Goal: Task Accomplishment & Management: Manage account settings

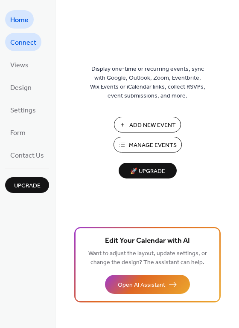
click at [14, 47] on span "Connect" at bounding box center [23, 42] width 26 height 13
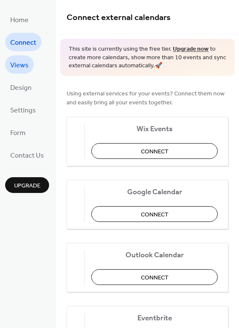
click at [16, 66] on span "Views" at bounding box center [19, 65] width 18 height 13
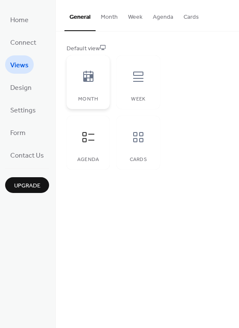
click at [87, 82] on icon at bounding box center [88, 76] width 10 height 11
click at [16, 86] on span "Design" at bounding box center [20, 87] width 21 height 13
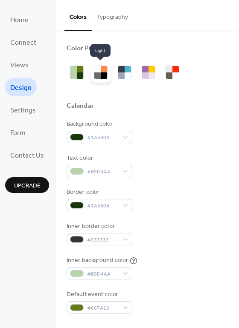
click at [104, 74] on div at bounding box center [104, 75] width 6 height 6
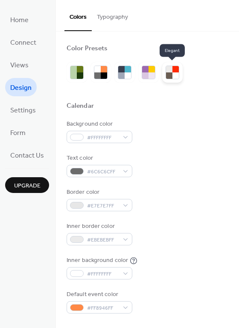
click at [173, 71] on div at bounding box center [175, 69] width 6 height 6
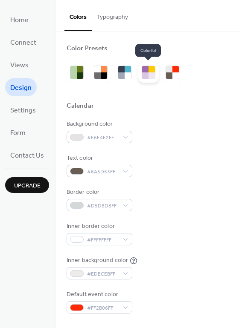
click at [146, 72] on div at bounding box center [145, 69] width 6 height 6
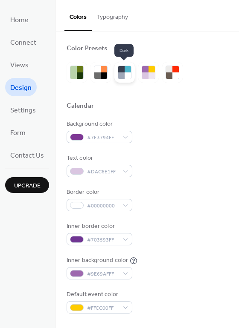
click at [123, 73] on div at bounding box center [121, 75] width 6 height 6
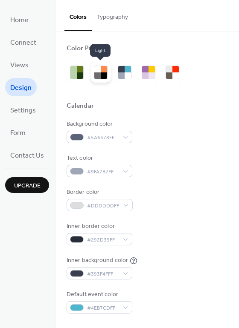
click at [98, 73] on div at bounding box center [97, 75] width 6 height 6
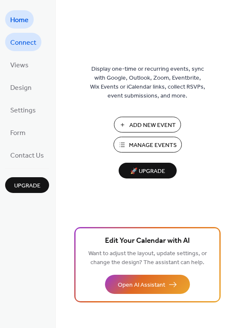
click at [26, 48] on span "Connect" at bounding box center [23, 42] width 26 height 13
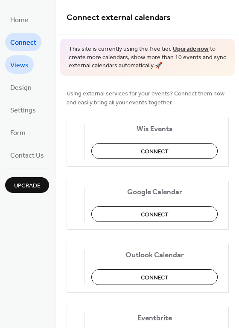
click at [20, 67] on span "Views" at bounding box center [19, 65] width 18 height 13
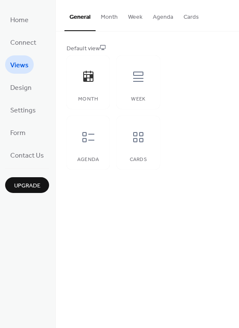
click at [113, 14] on button "Month" at bounding box center [108, 15] width 27 height 30
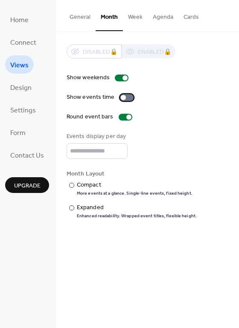
click at [122, 97] on div at bounding box center [123, 97] width 5 height 5
click at [71, 185] on div at bounding box center [71, 185] width 5 height 5
click at [120, 117] on div at bounding box center [125, 117] width 14 height 7
click at [120, 117] on div at bounding box center [121, 117] width 5 height 5
click at [121, 117] on div at bounding box center [125, 117] width 14 height 7
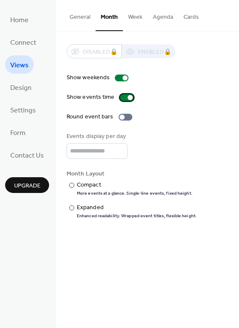
click at [121, 98] on div at bounding box center [127, 97] width 14 height 7
click at [121, 98] on div at bounding box center [123, 97] width 5 height 5
click at [121, 98] on div at bounding box center [127, 97] width 14 height 7
click at [127, 98] on div at bounding box center [127, 97] width 14 height 7
click at [20, 133] on span "Form" at bounding box center [17, 133] width 15 height 13
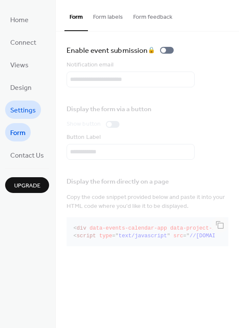
click at [21, 111] on span "Settings" at bounding box center [23, 110] width 26 height 13
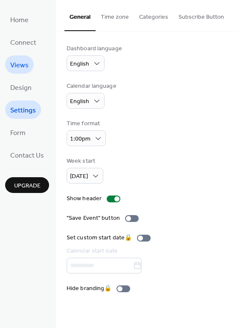
click at [24, 63] on span "Views" at bounding box center [19, 65] width 18 height 13
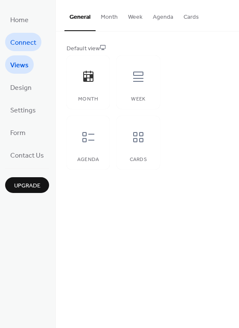
click at [20, 46] on span "Connect" at bounding box center [23, 42] width 26 height 13
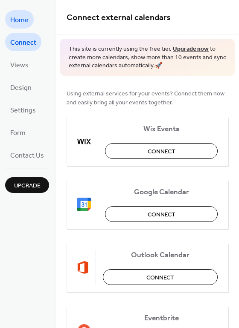
click at [19, 19] on span "Home" at bounding box center [19, 20] width 18 height 13
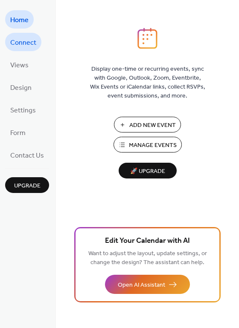
click at [19, 40] on span "Connect" at bounding box center [23, 42] width 26 height 13
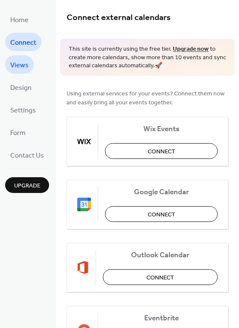
click at [20, 69] on span "Views" at bounding box center [19, 65] width 18 height 13
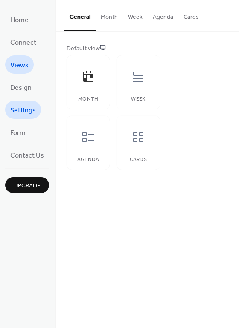
click at [21, 110] on span "Settings" at bounding box center [23, 110] width 26 height 13
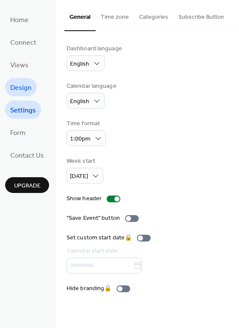
click at [21, 89] on span "Design" at bounding box center [20, 87] width 21 height 13
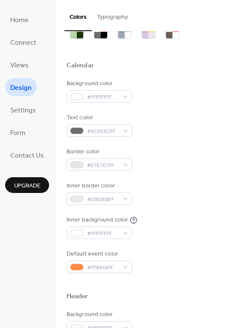
scroll to position [43, 0]
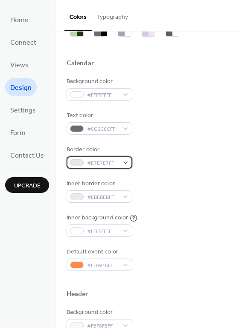
click at [126, 164] on div "#E7E7E7FF" at bounding box center [99, 162] width 66 height 12
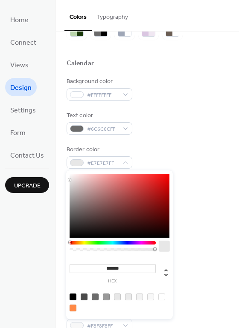
type input "*******"
click at [147, 196] on div at bounding box center [119, 206] width 100 height 64
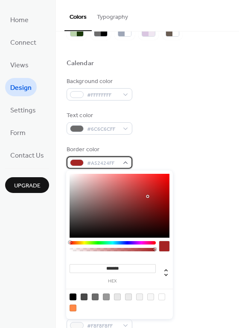
click at [123, 161] on div "#A52424FF" at bounding box center [99, 162] width 66 height 12
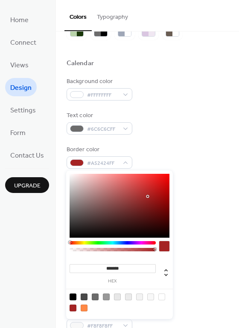
click at [153, 190] on div at bounding box center [119, 206] width 100 height 64
type input "*******"
click at [159, 182] on div at bounding box center [119, 206] width 100 height 64
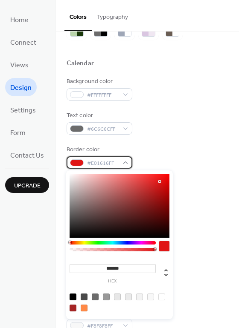
click at [75, 164] on div at bounding box center [77, 162] width 14 height 7
click at [77, 243] on div at bounding box center [112, 248] width 86 height 14
click at [77, 242] on div at bounding box center [112, 242] width 86 height 3
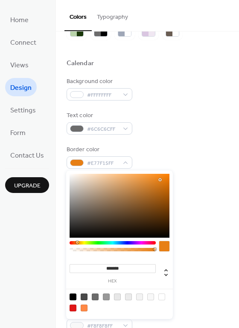
type input "*******"
click at [161, 180] on div at bounding box center [119, 206] width 100 height 64
click at [187, 152] on div "Border color #E77E14FF" at bounding box center [147, 156] width 162 height 23
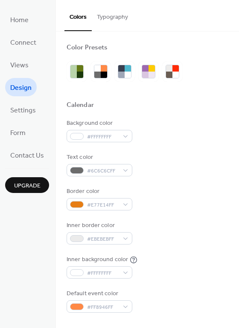
scroll to position [0, 0]
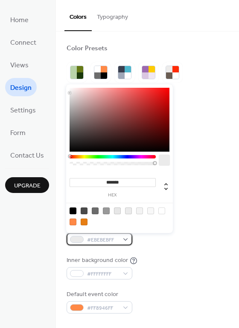
click at [126, 240] on div "#EBEBEBFF" at bounding box center [99, 239] width 66 height 12
click at [73, 223] on div at bounding box center [72, 222] width 7 height 7
type input "*******"
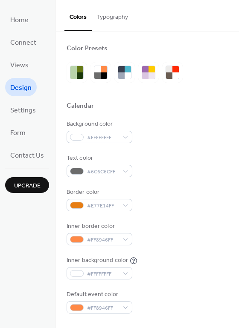
click at [173, 262] on div "Inner background color #FFFFFFFF" at bounding box center [147, 267] width 162 height 23
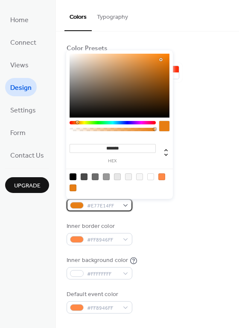
click at [123, 206] on div "#E77E14FF" at bounding box center [99, 205] width 66 height 12
click at [166, 150] on icon at bounding box center [165, 152] width 3 height 7
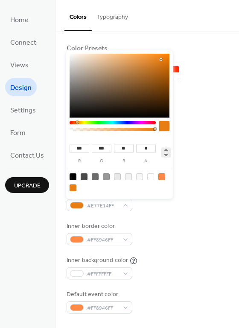
click at [165, 157] on icon at bounding box center [166, 152] width 10 height 10
type input "**"
type input "***"
click at [179, 218] on div "Background color #FFFFFFFF Text color #6C6C6CFF Border color #E77E14FF Inner bo…" at bounding box center [147, 217] width 162 height 194
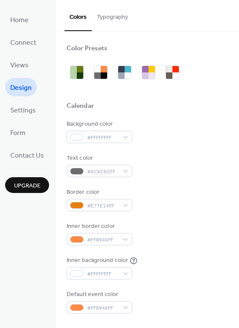
click at [120, 18] on button "Typography" at bounding box center [112, 15] width 41 height 30
